Goal: Information Seeking & Learning: Learn about a topic

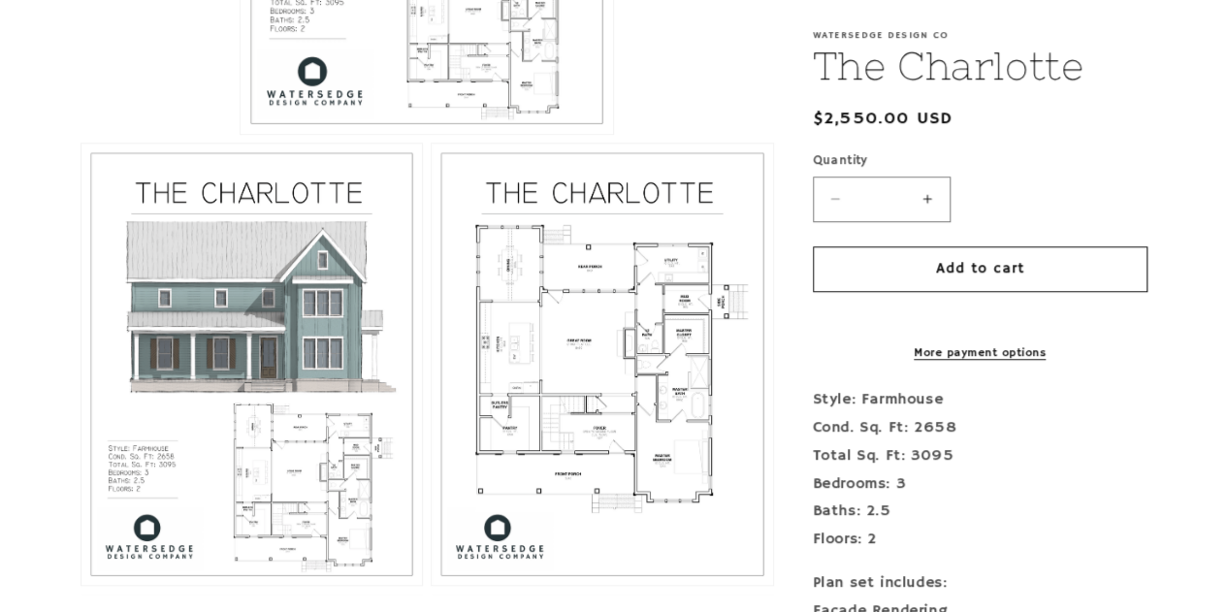
scroll to position [833, 0]
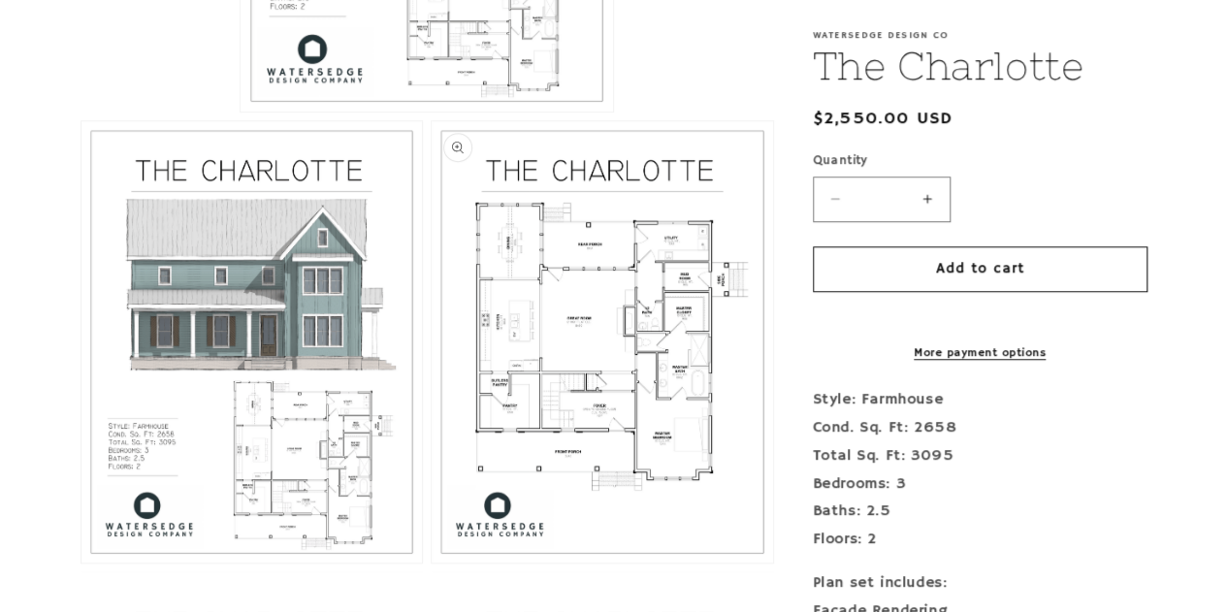
click at [432, 563] on button "Open media 3 in modal" at bounding box center [432, 563] width 0 height 0
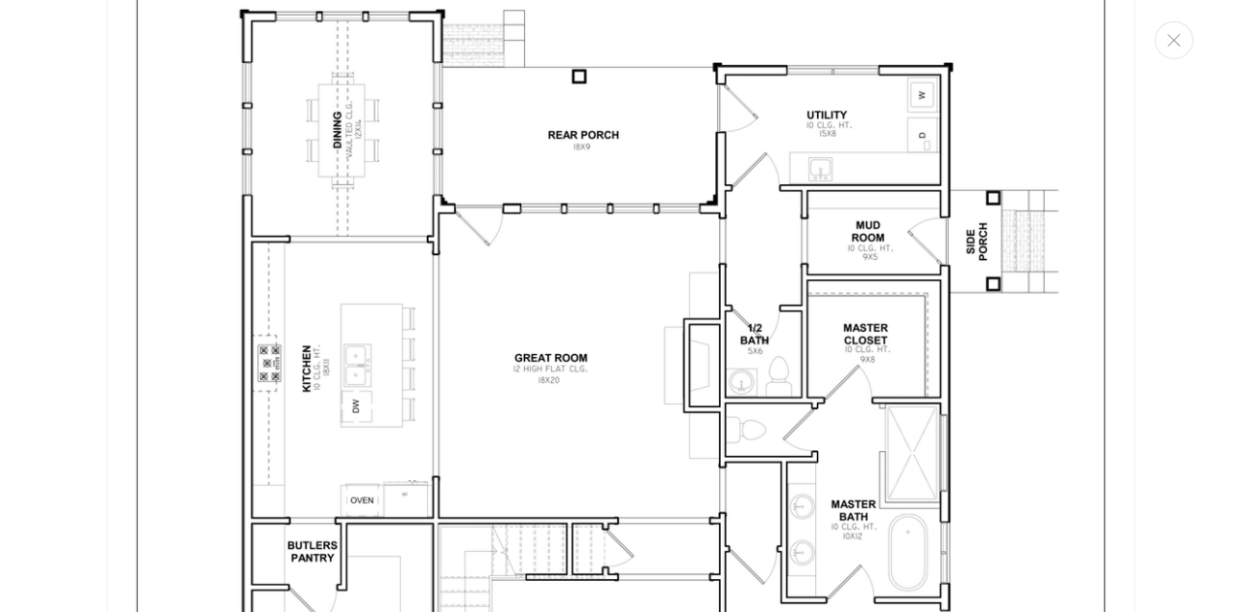
scroll to position [2944, 0]
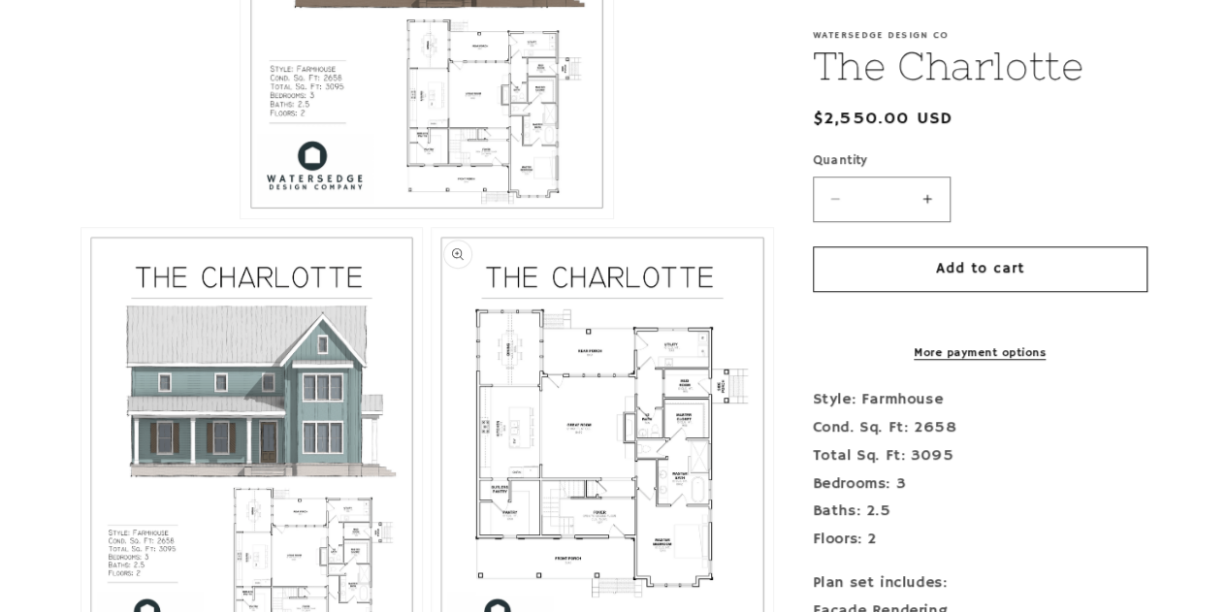
scroll to position [729, 0]
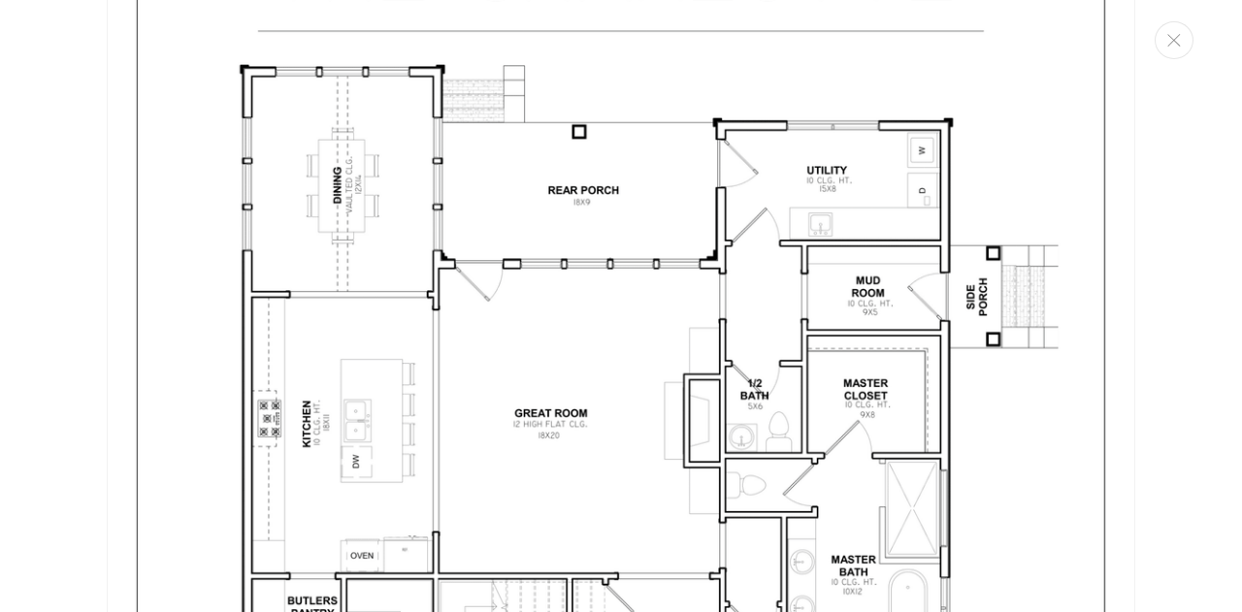
scroll to position [2890, 0]
click at [640, 357] on img "Media gallery" at bounding box center [621, 484] width 1028 height 1331
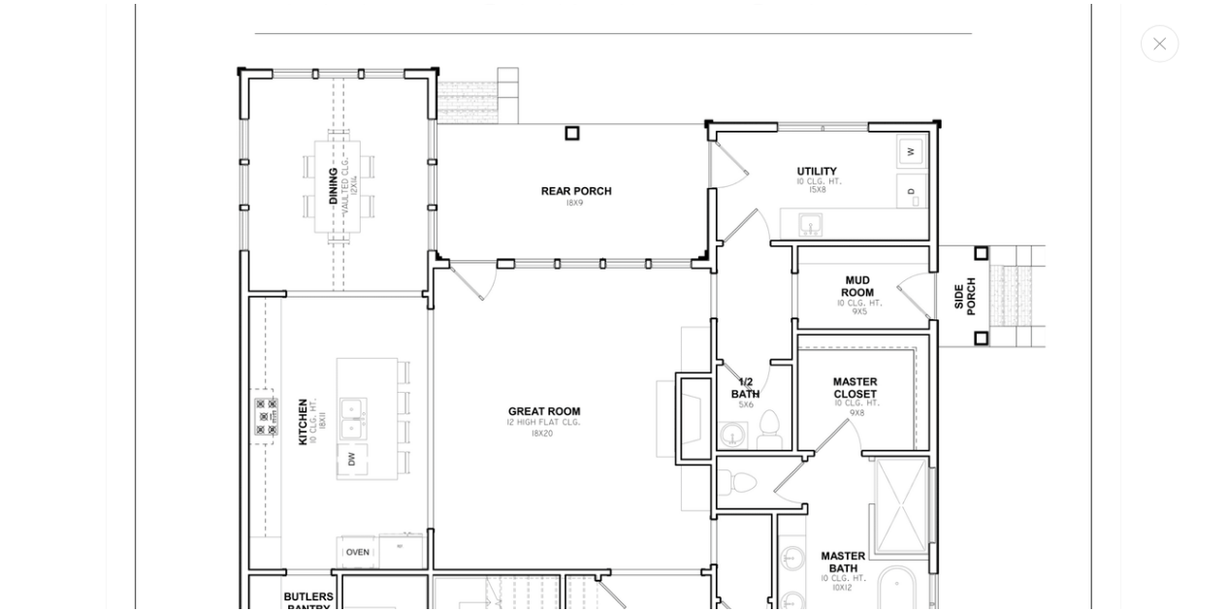
scroll to position [2852, 0]
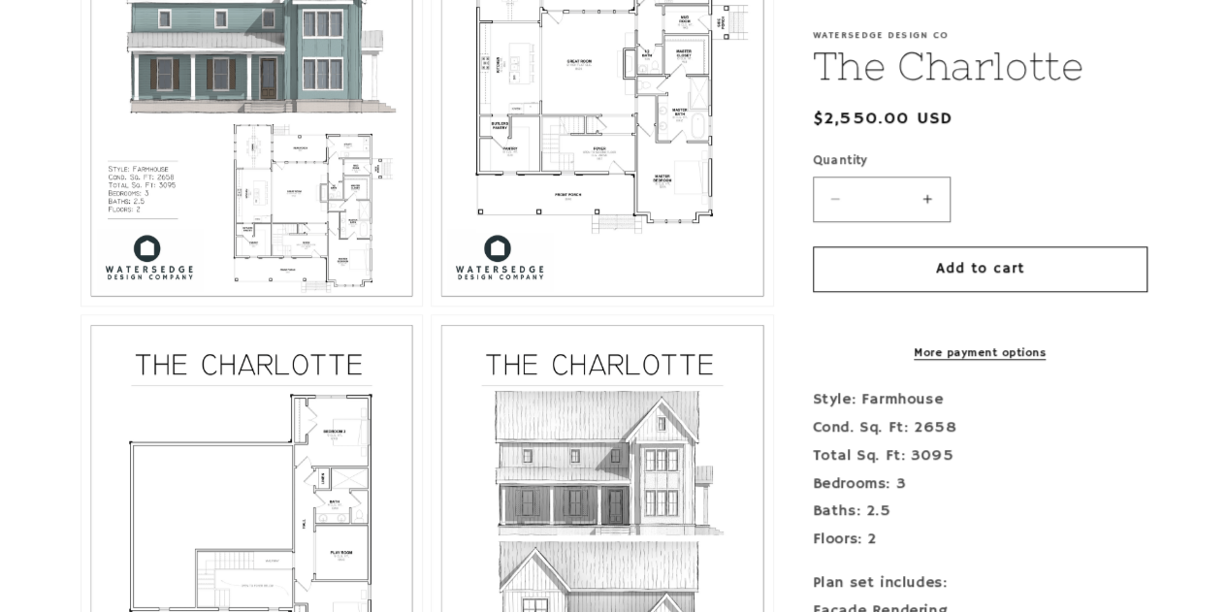
drag, startPoint x: 566, startPoint y: 140, endPoint x: 516, endPoint y: 82, distance: 76.3
click at [432, 306] on button "Open media 3 in modal" at bounding box center [432, 306] width 0 height 0
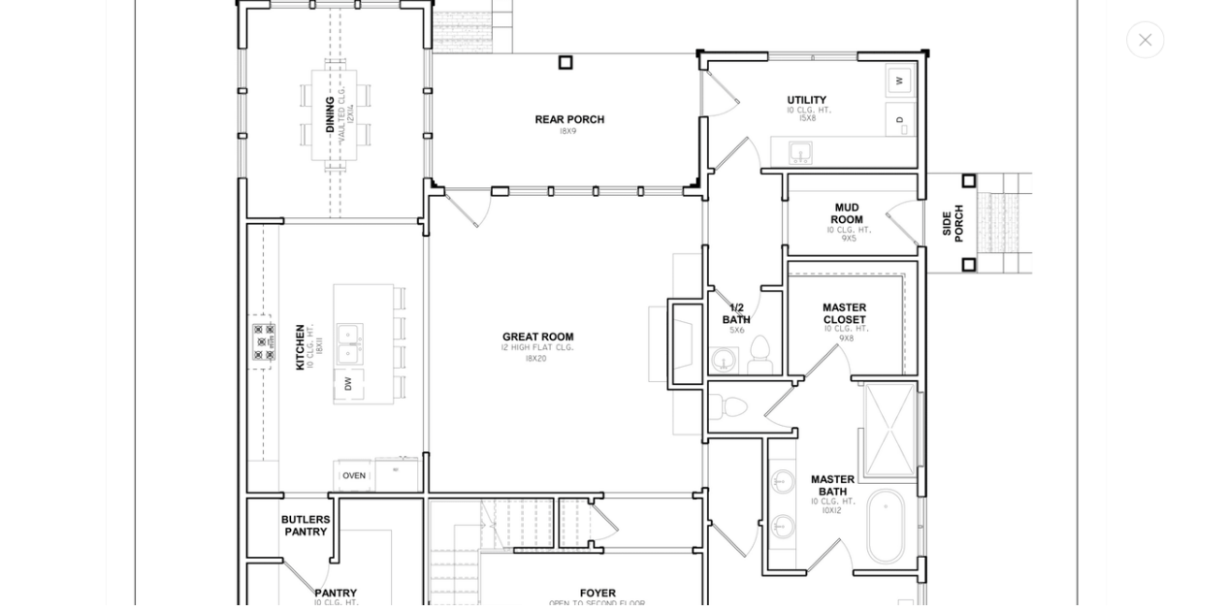
scroll to position [2877, 0]
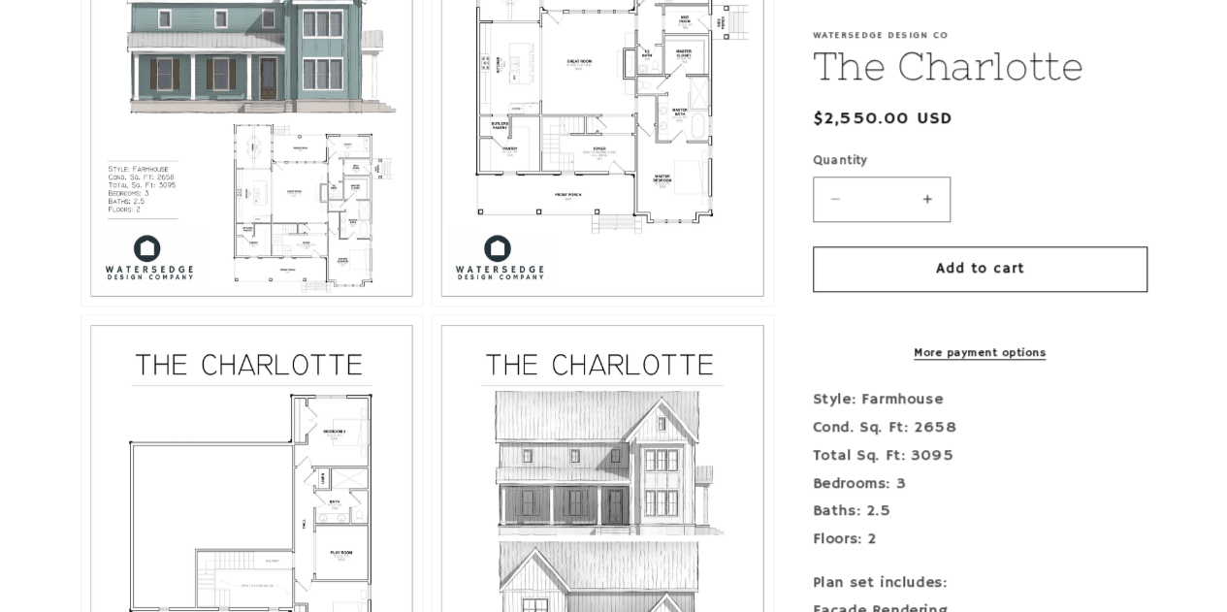
drag, startPoint x: 629, startPoint y: 393, endPoint x: 601, endPoint y: 124, distance: 270.0
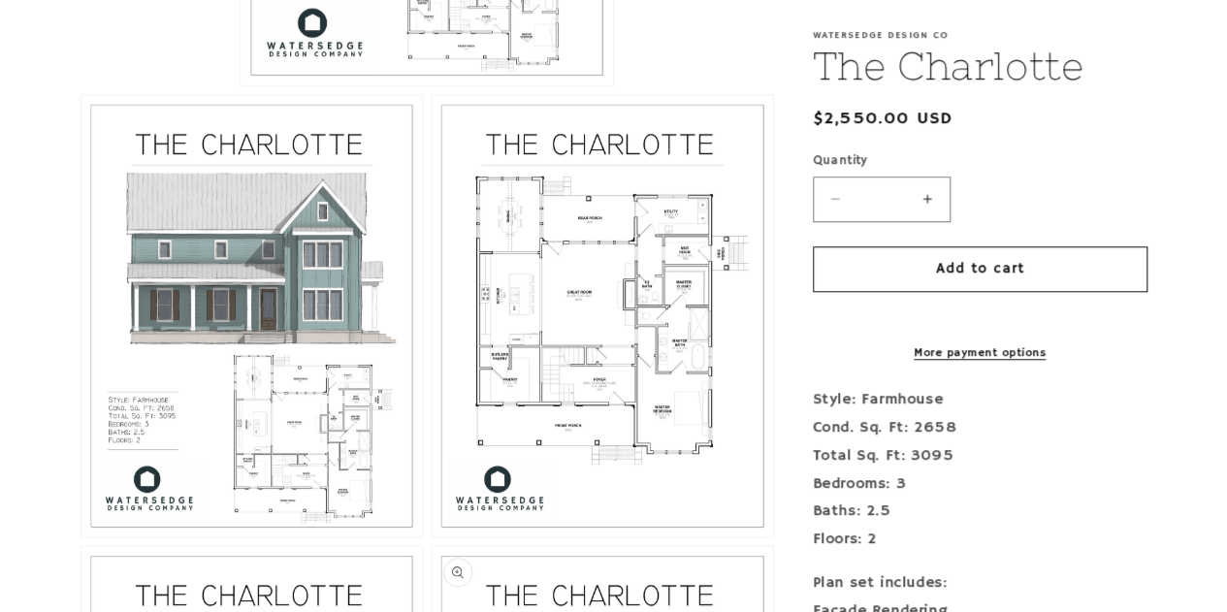
scroll to position [859, 0]
click at [432, 536] on button "Open media 3 in modal" at bounding box center [432, 536] width 0 height 0
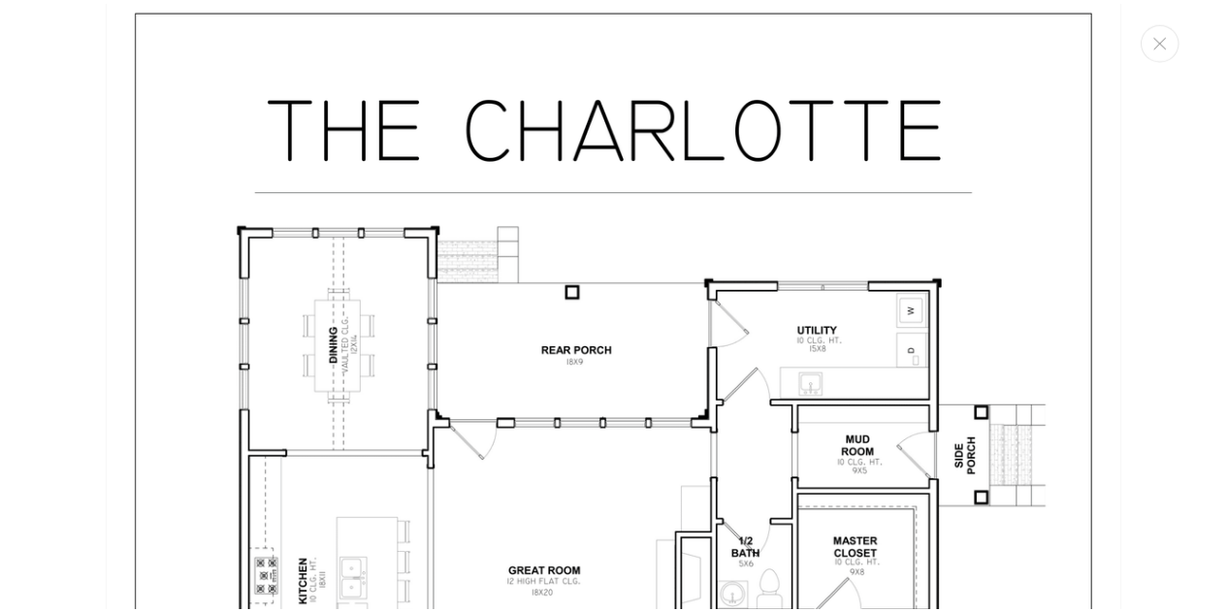
scroll to position [2729, 0]
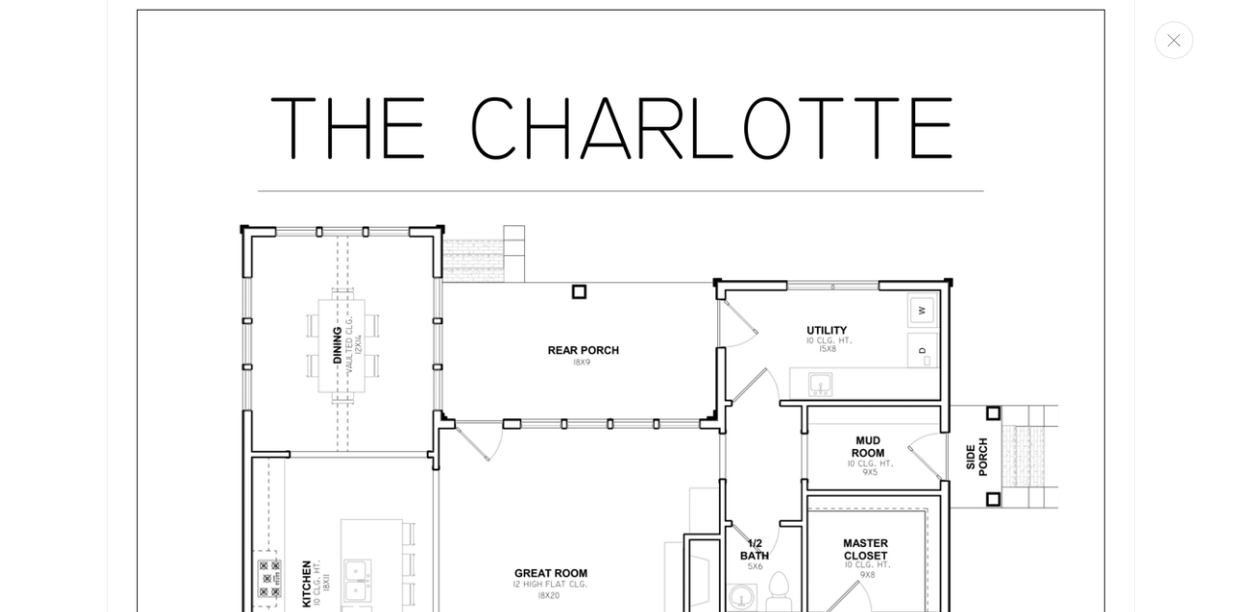
drag, startPoint x: 1225, startPoint y: 242, endPoint x: 1229, endPoint y: 294, distance: 52.5
click at [1226, 294] on div "Media gallery" at bounding box center [621, 306] width 1242 height 612
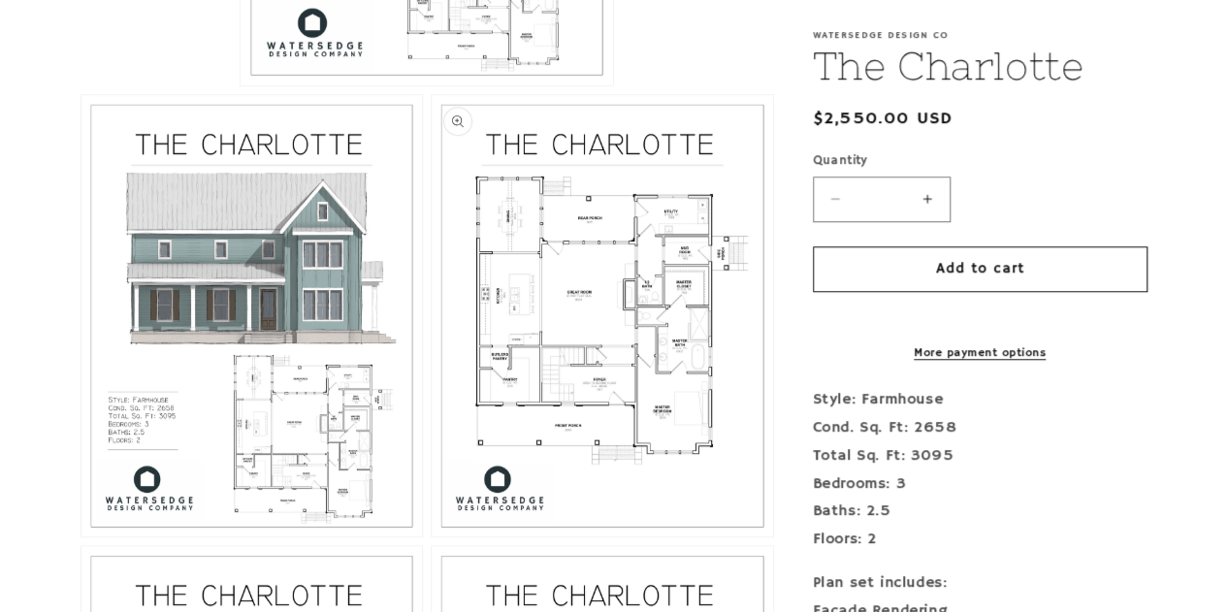
click at [432, 536] on button "Open media 3 in modal" at bounding box center [432, 536] width 0 height 0
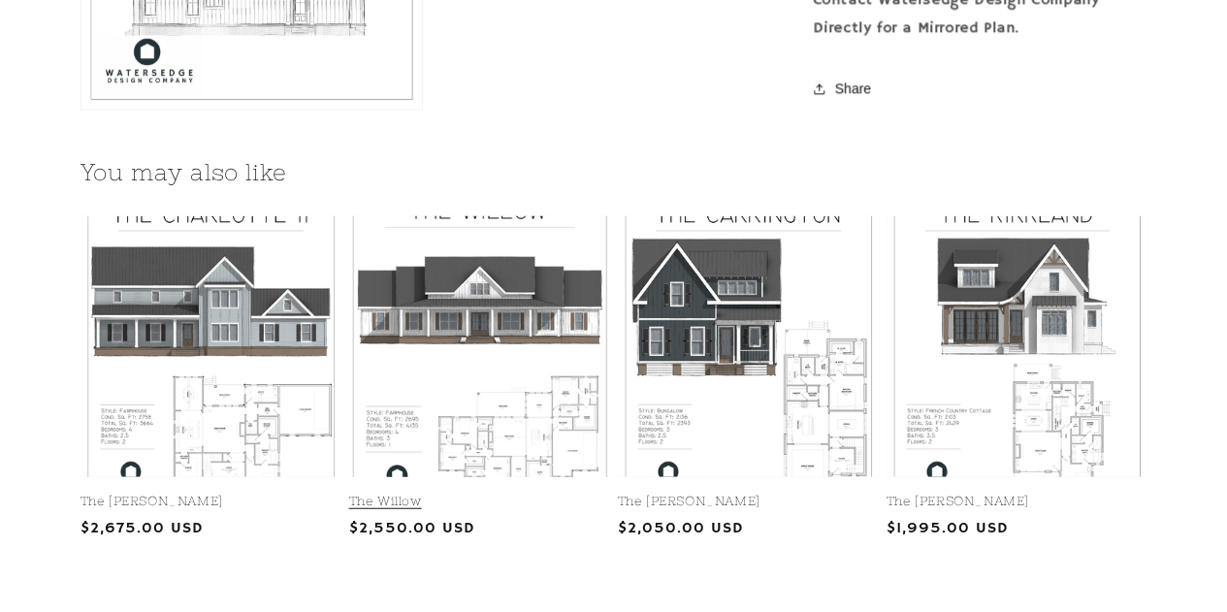
scroll to position [2184, 0]
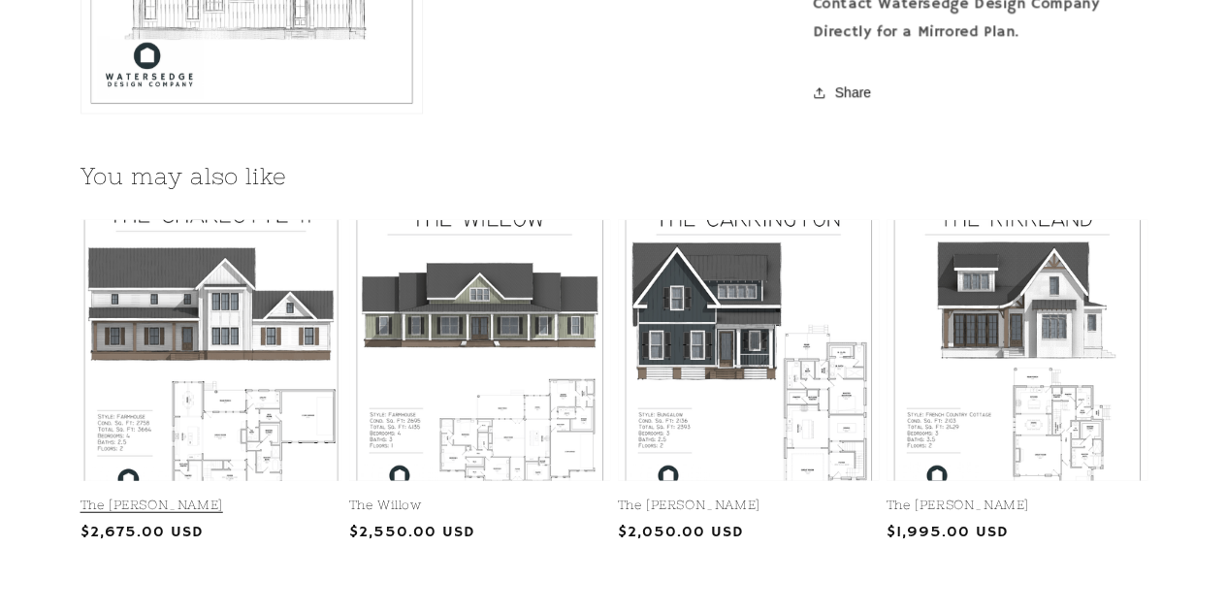
click at [281, 498] on link "The [PERSON_NAME]" at bounding box center [211, 506] width 261 height 16
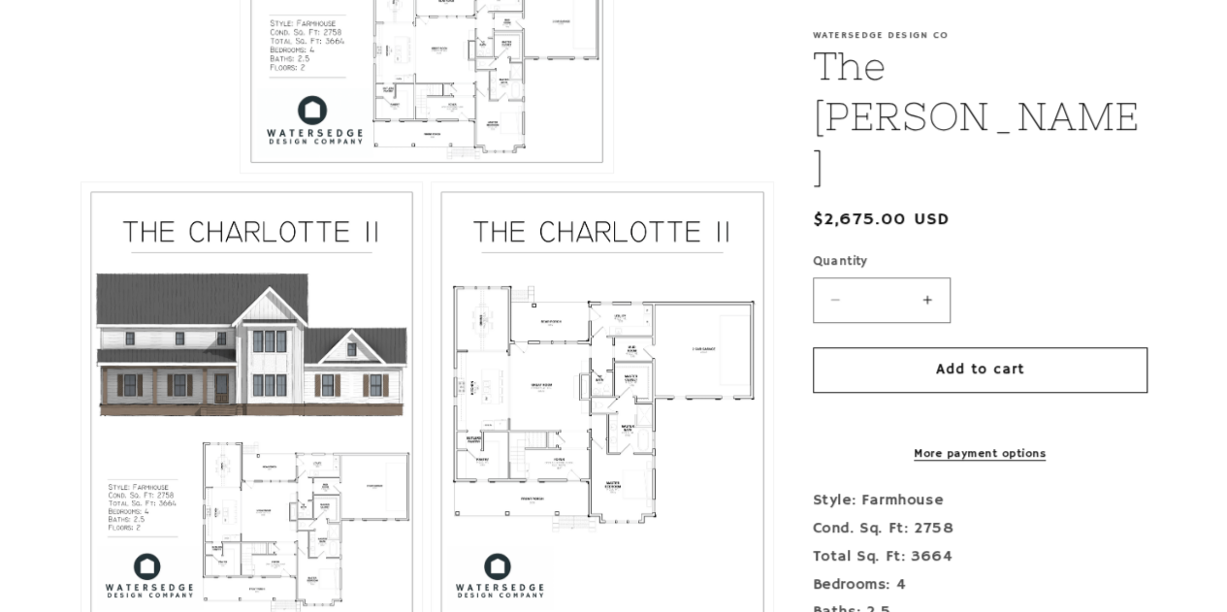
scroll to position [777, 0]
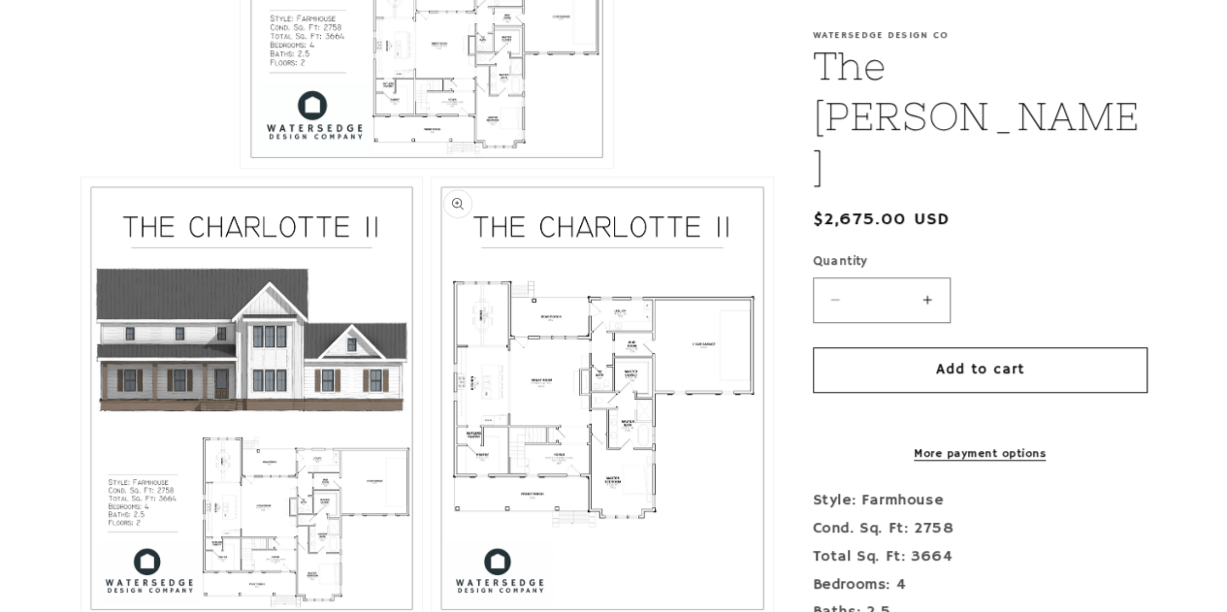
click at [432, 611] on button "Open media 3 in modal" at bounding box center [432, 619] width 0 height 0
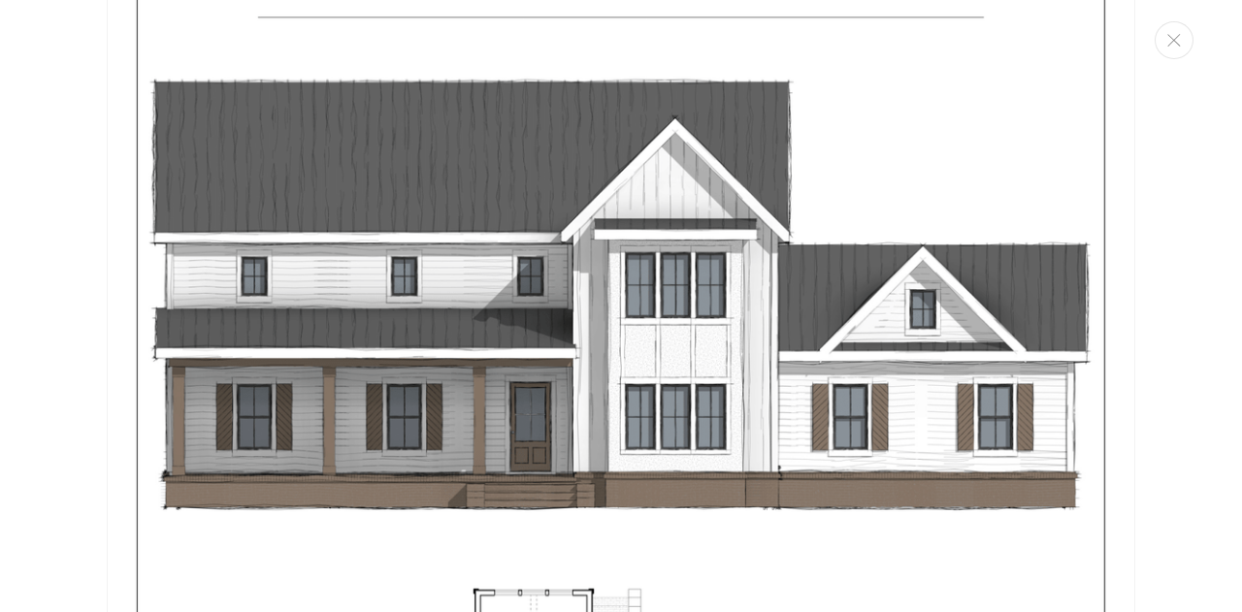
scroll to position [1564, 0]
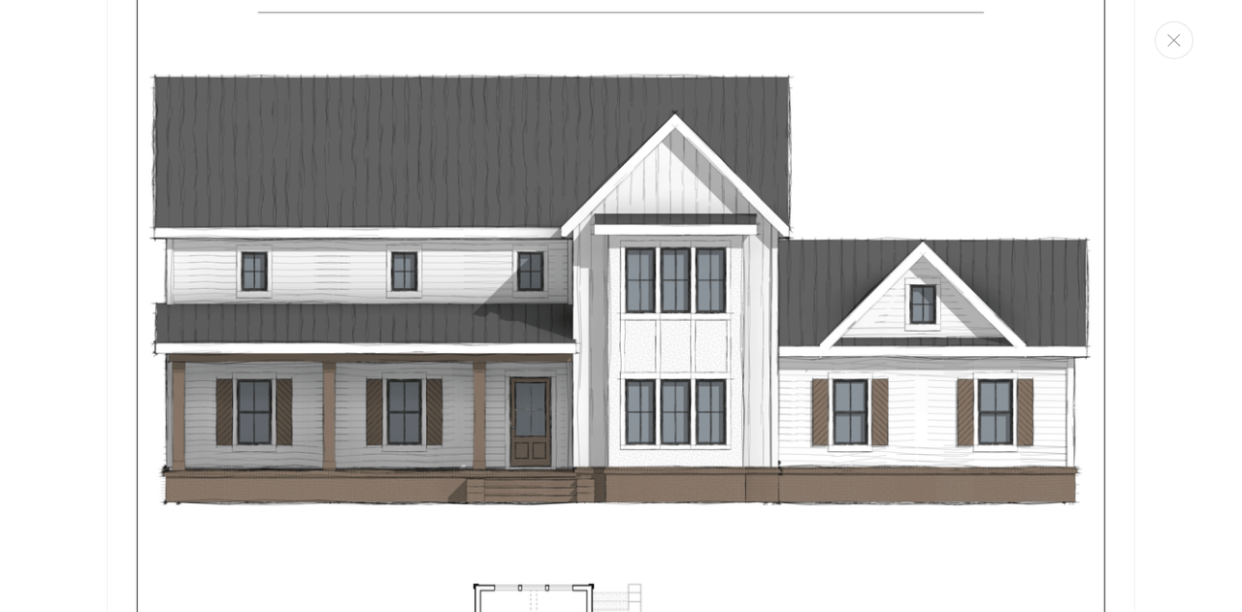
click at [630, 417] on img "Media gallery" at bounding box center [621, 466] width 1028 height 1331
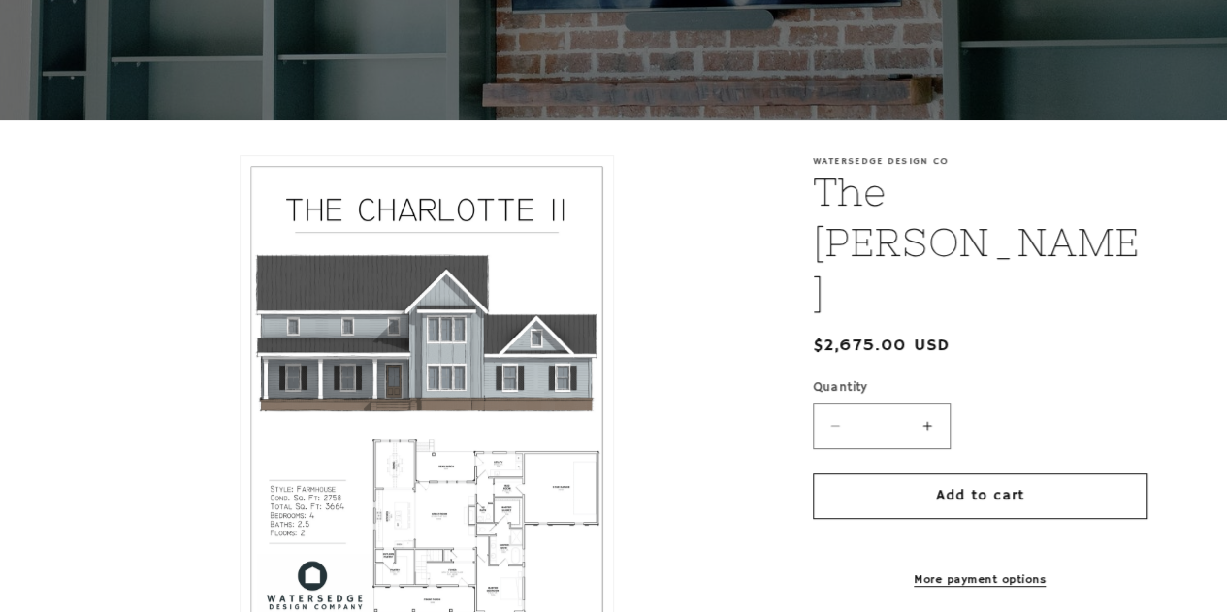
scroll to position [212, 0]
